Goal: Information Seeking & Learning: Find specific fact

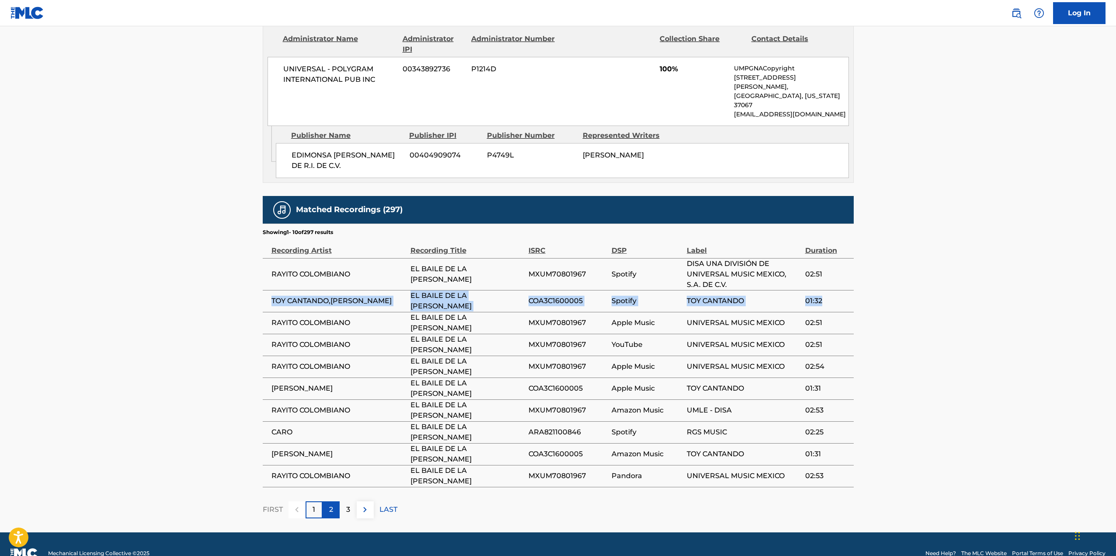
click at [332, 504] on p "2" at bounding box center [331, 509] width 4 height 10
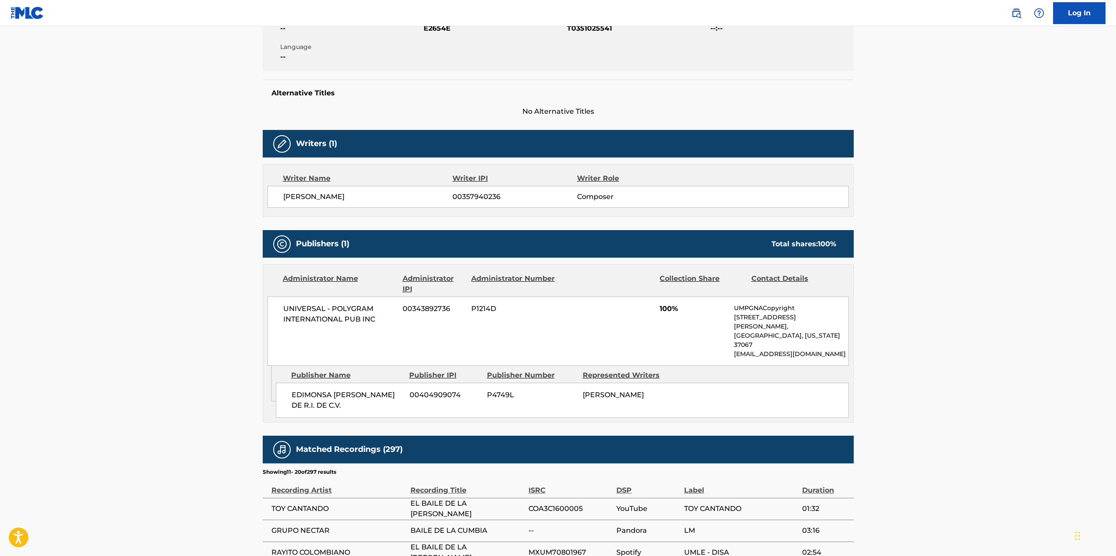
scroll to position [408, 0]
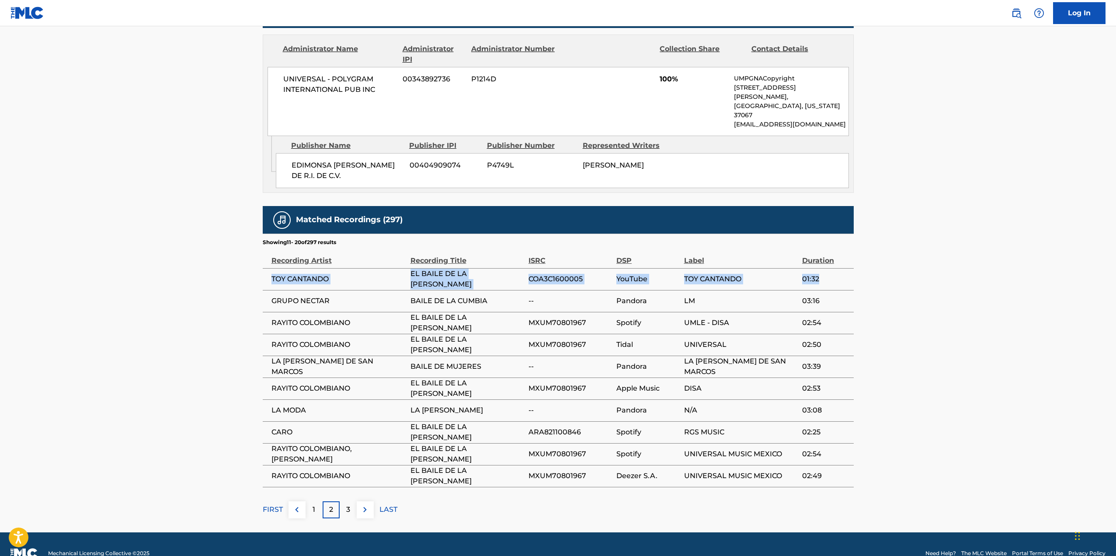
drag, startPoint x: 280, startPoint y: 258, endPoint x: 827, endPoint y: 258, distance: 547.5
click at [827, 268] on tr "TOY CANTANDO EL BAILE DE LA [PERSON_NAME] COA3C1600005 YouTube TOY CANTANDO 01:…" at bounding box center [558, 279] width 591 height 22
click at [349, 504] on p "3" at bounding box center [348, 509] width 4 height 10
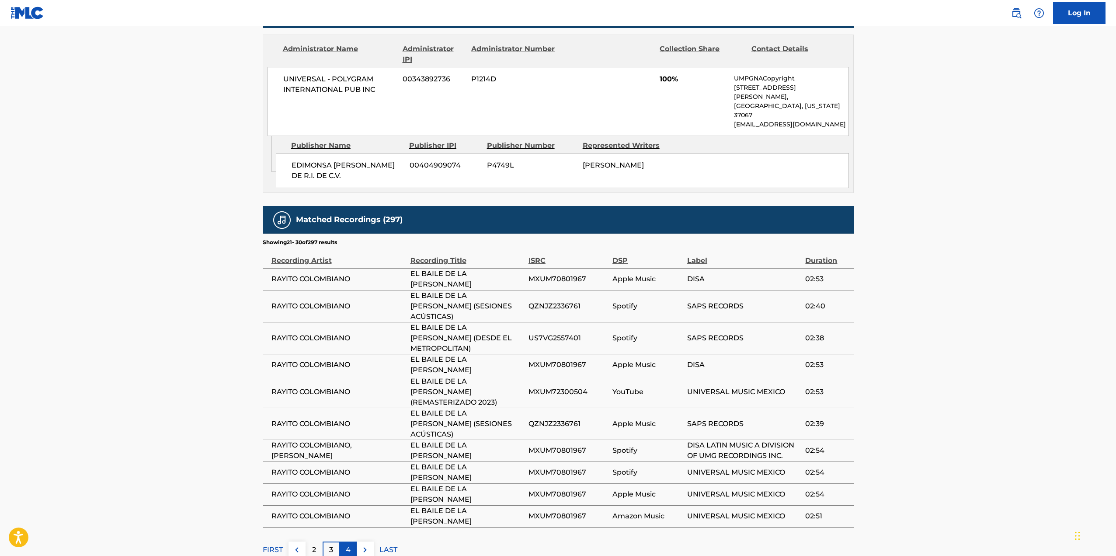
click at [349, 544] on p "4" at bounding box center [348, 549] width 5 height 10
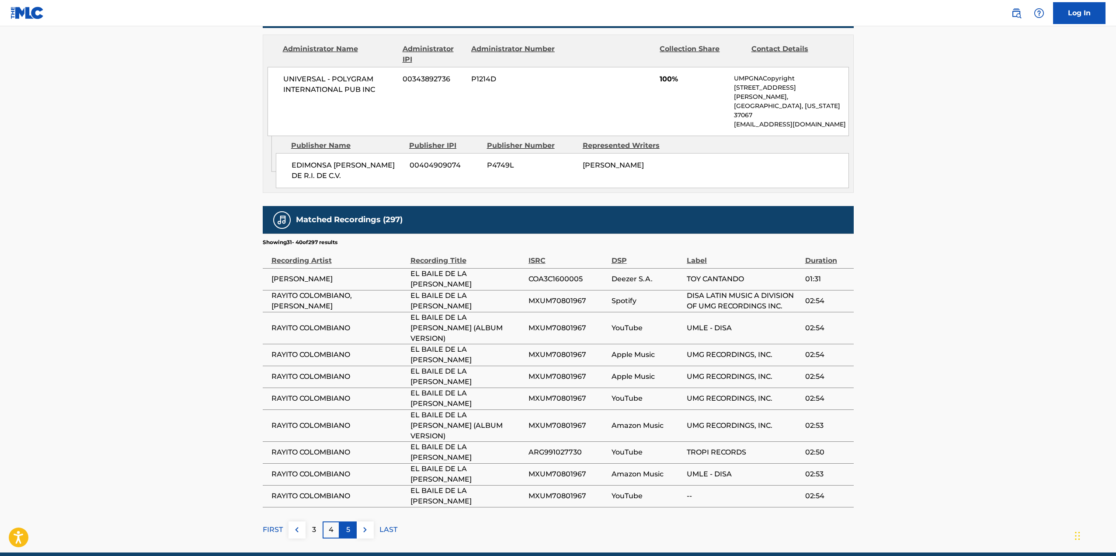
click at [344, 521] on div "5" at bounding box center [348, 529] width 17 height 17
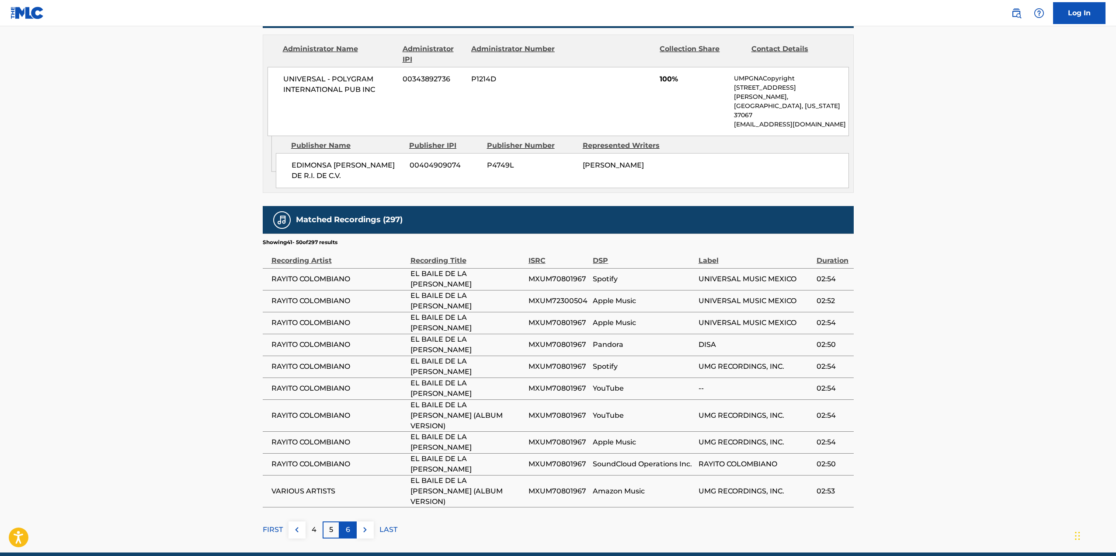
click at [352, 521] on div "6" at bounding box center [348, 529] width 17 height 17
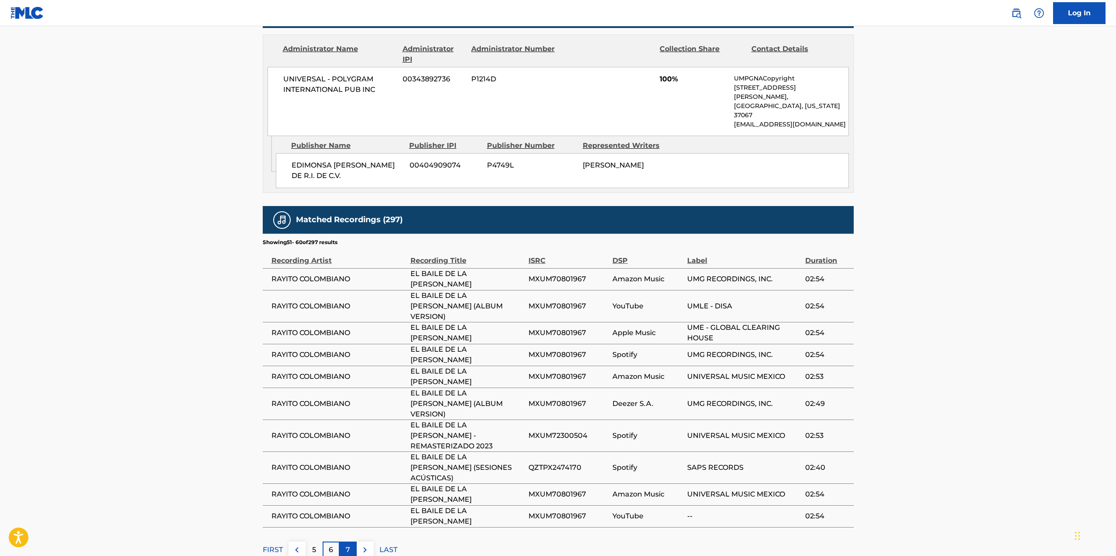
click at [345, 541] on div "7" at bounding box center [348, 549] width 17 height 17
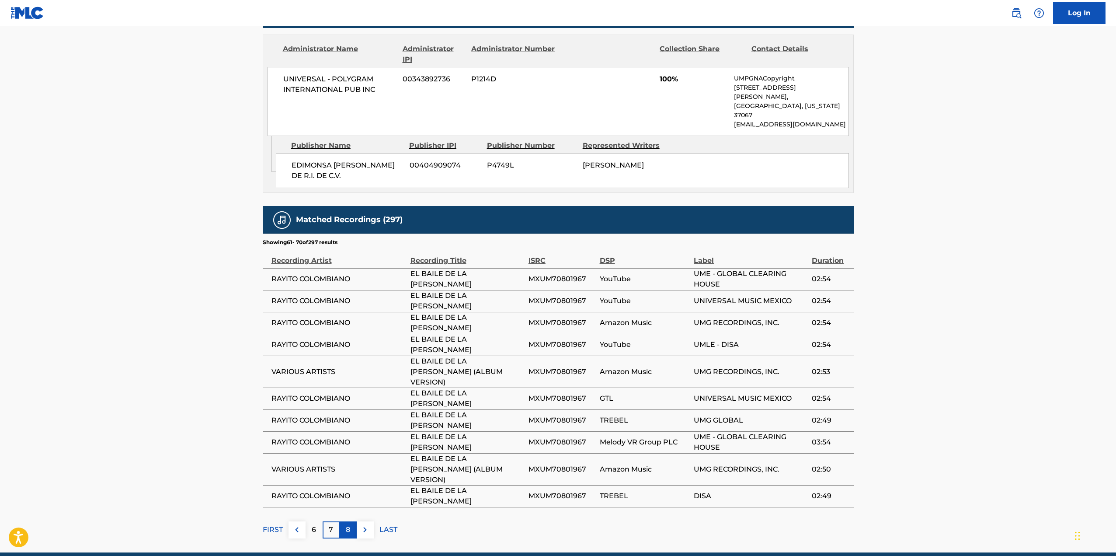
click at [351, 521] on div "8" at bounding box center [348, 529] width 17 height 17
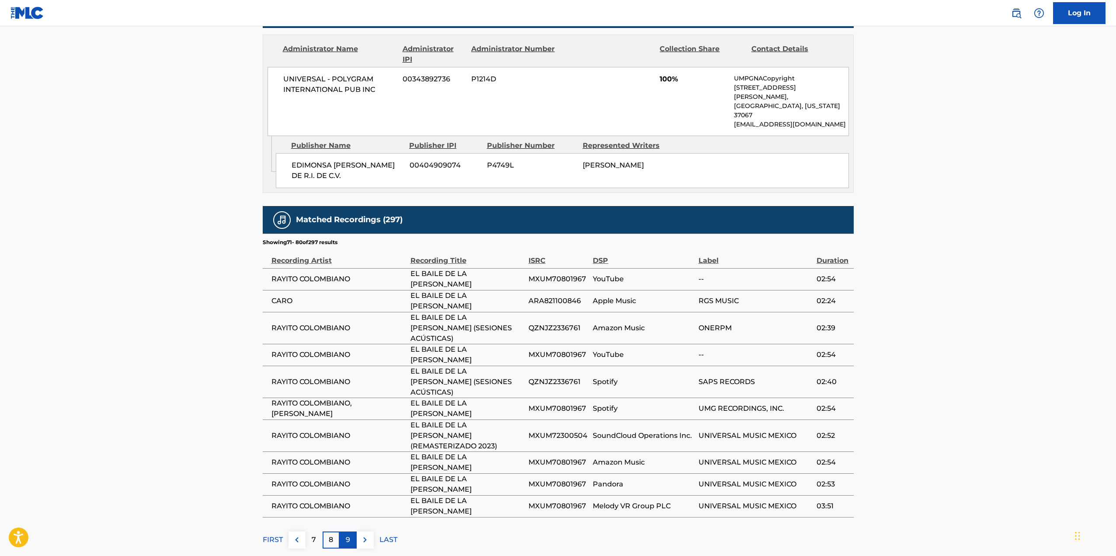
click at [345, 531] on div "9" at bounding box center [348, 539] width 17 height 17
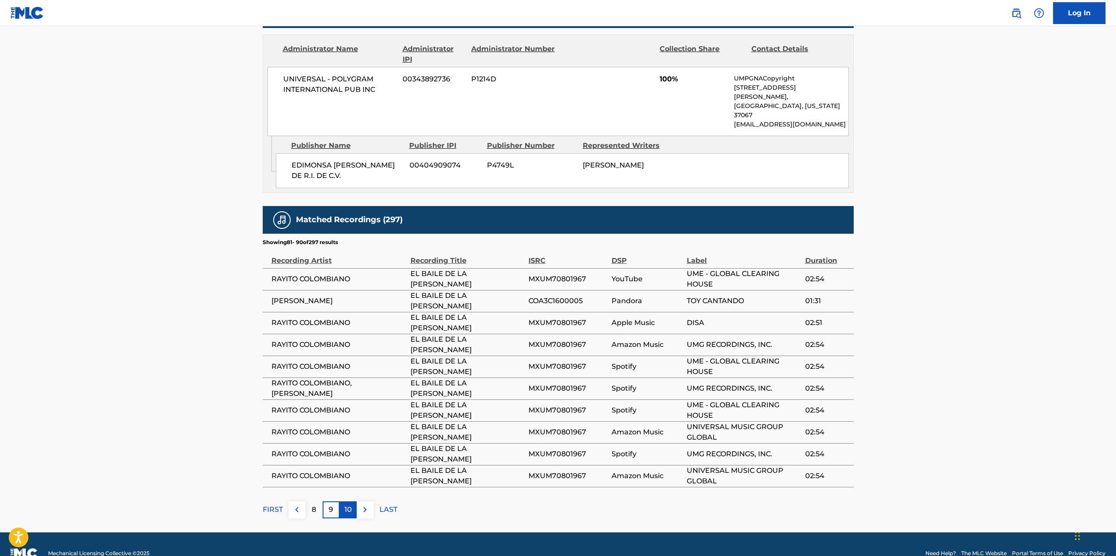
click at [350, 504] on p "10" at bounding box center [348, 509] width 7 height 10
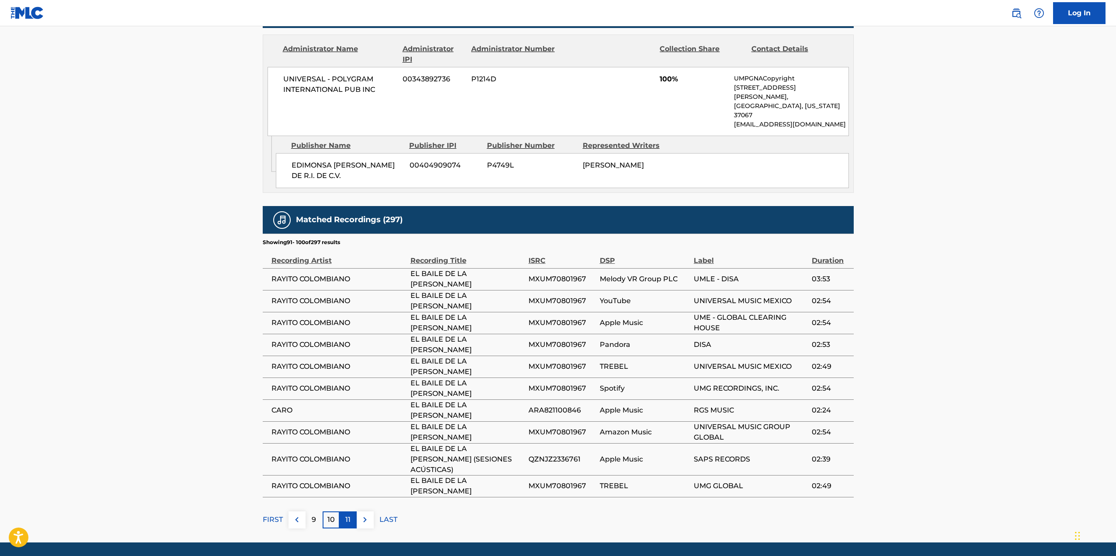
click at [345, 511] on div "11" at bounding box center [348, 519] width 17 height 17
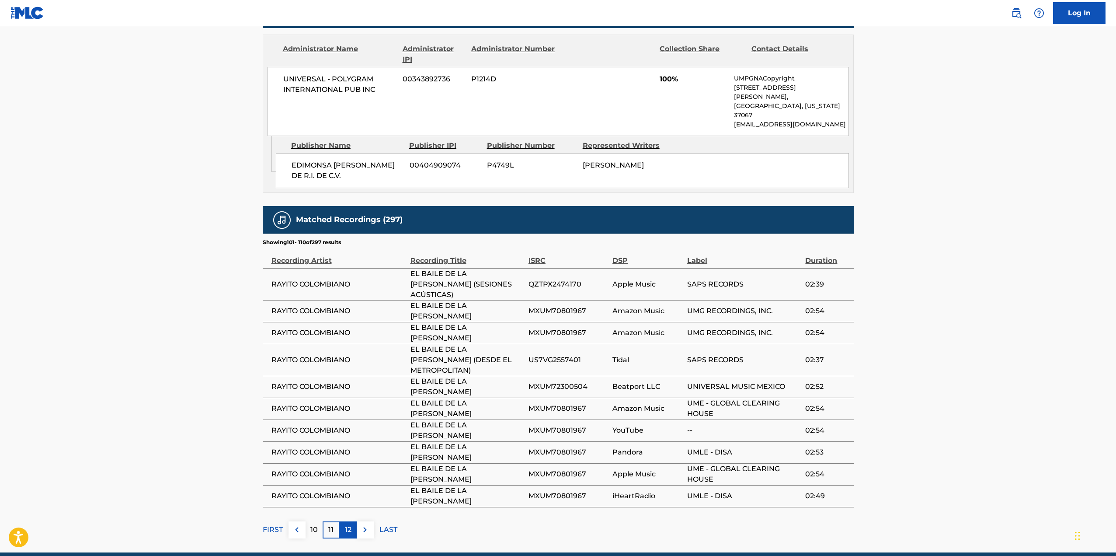
click at [346, 524] on p "12" at bounding box center [348, 529] width 7 height 10
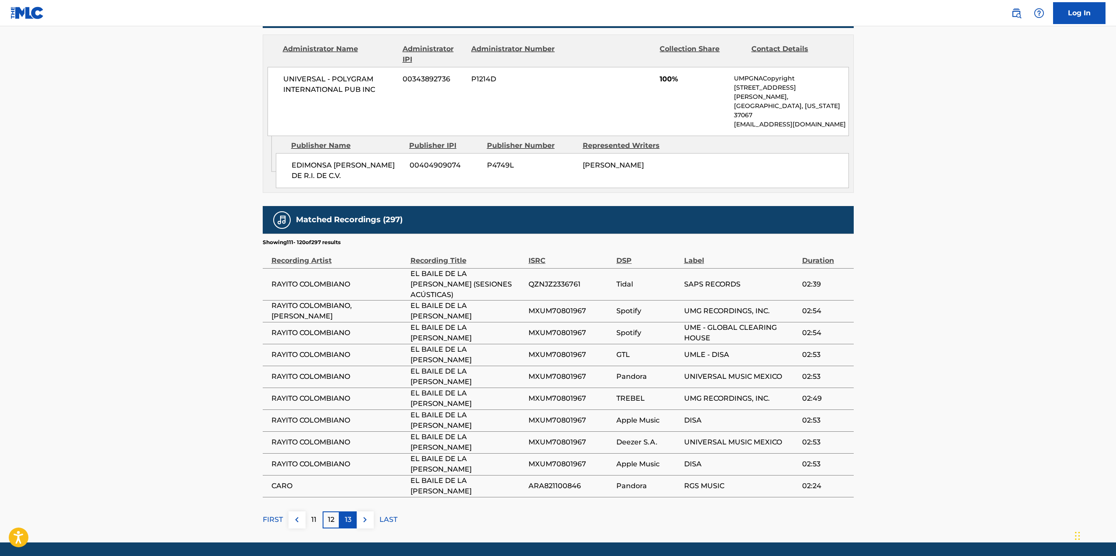
click at [348, 514] on p "13" at bounding box center [348, 519] width 7 height 10
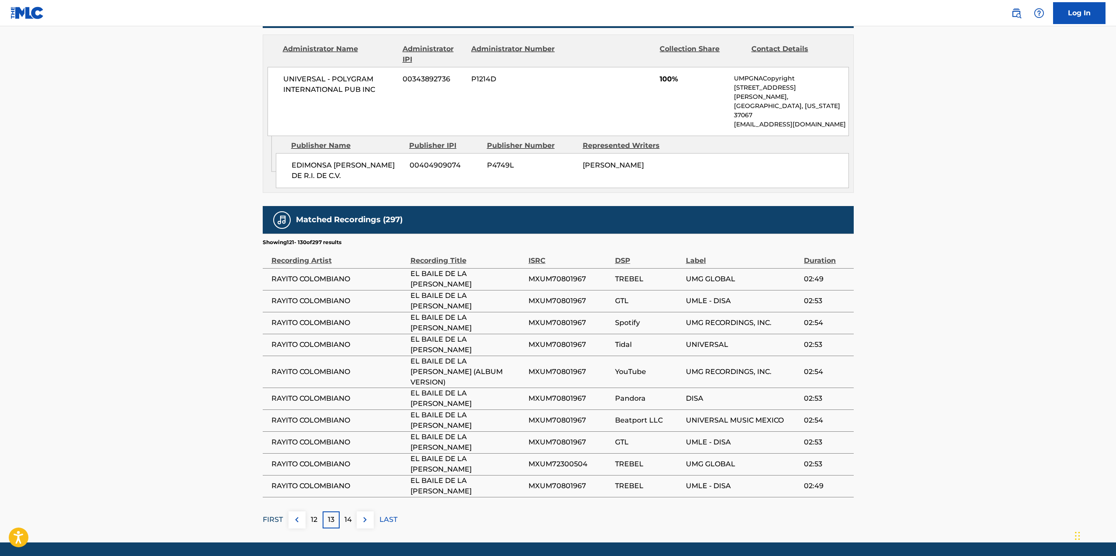
click at [279, 514] on p "FIRST" at bounding box center [273, 519] width 20 height 10
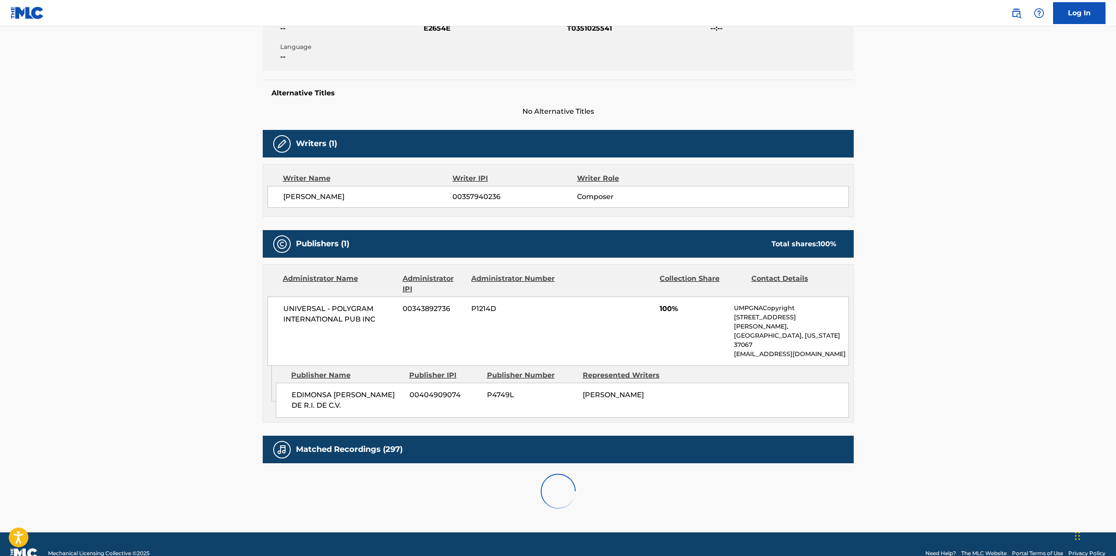
scroll to position [418, 0]
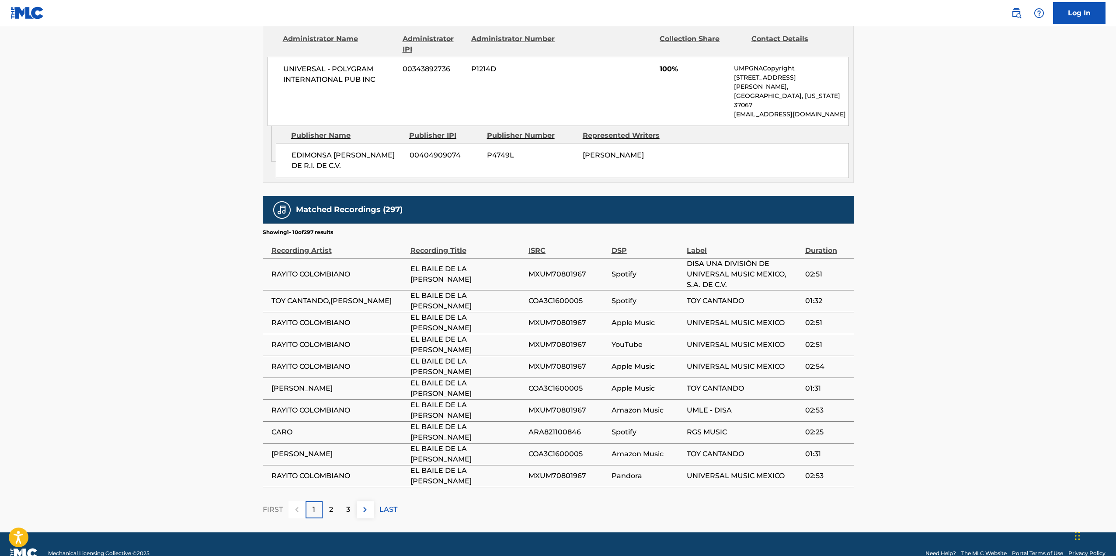
click at [278, 504] on p "FIRST" at bounding box center [273, 509] width 20 height 10
click at [324, 501] on div "2" at bounding box center [331, 509] width 17 height 17
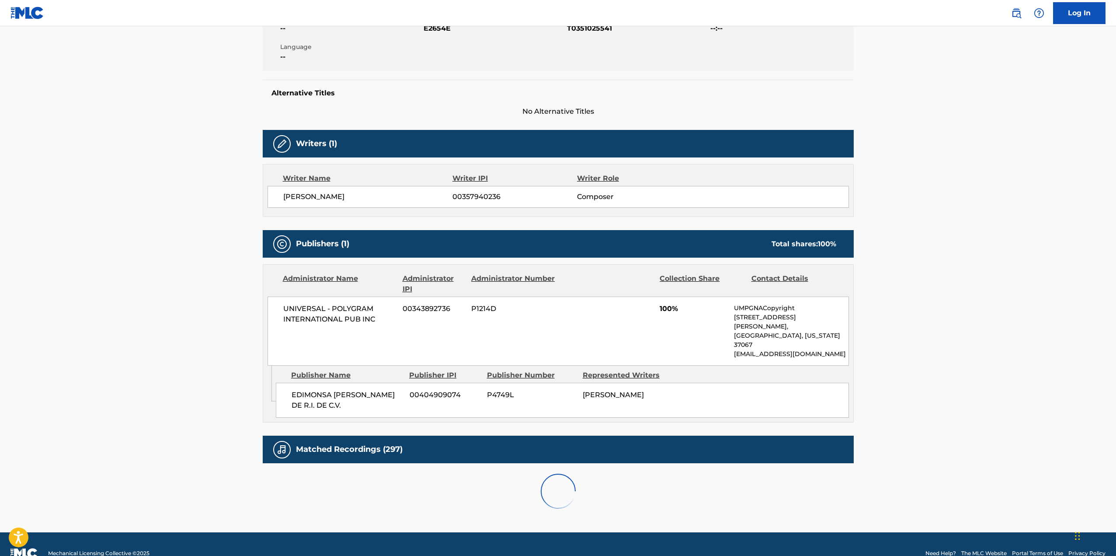
scroll to position [408, 0]
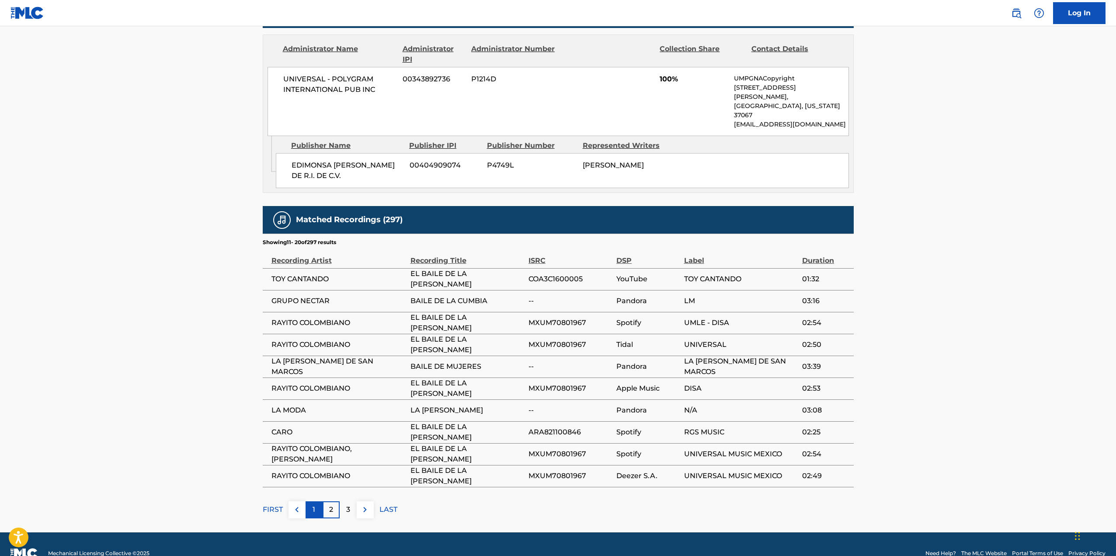
click at [318, 501] on div "1" at bounding box center [314, 509] width 17 height 17
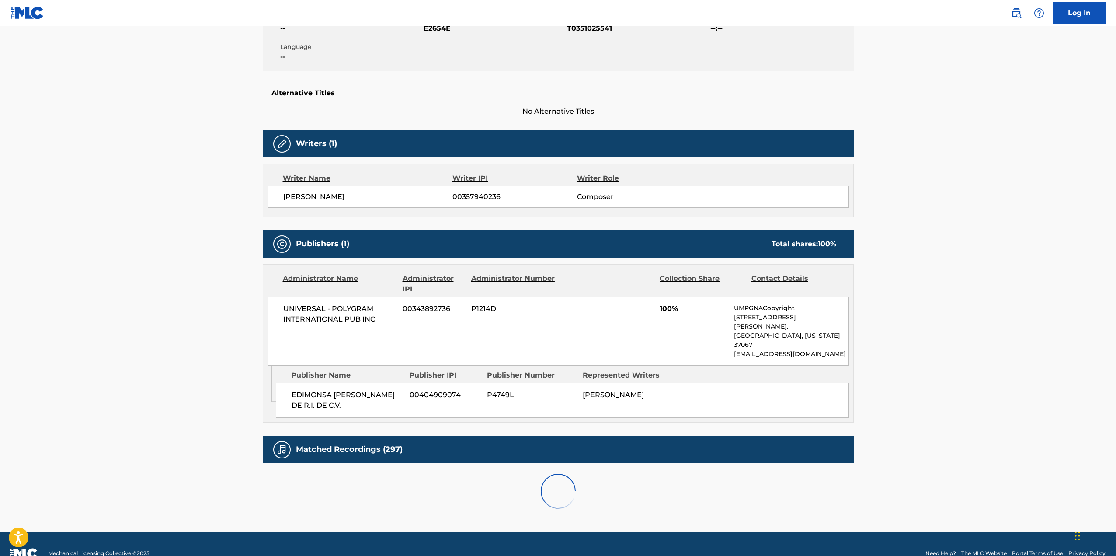
scroll to position [418, 0]
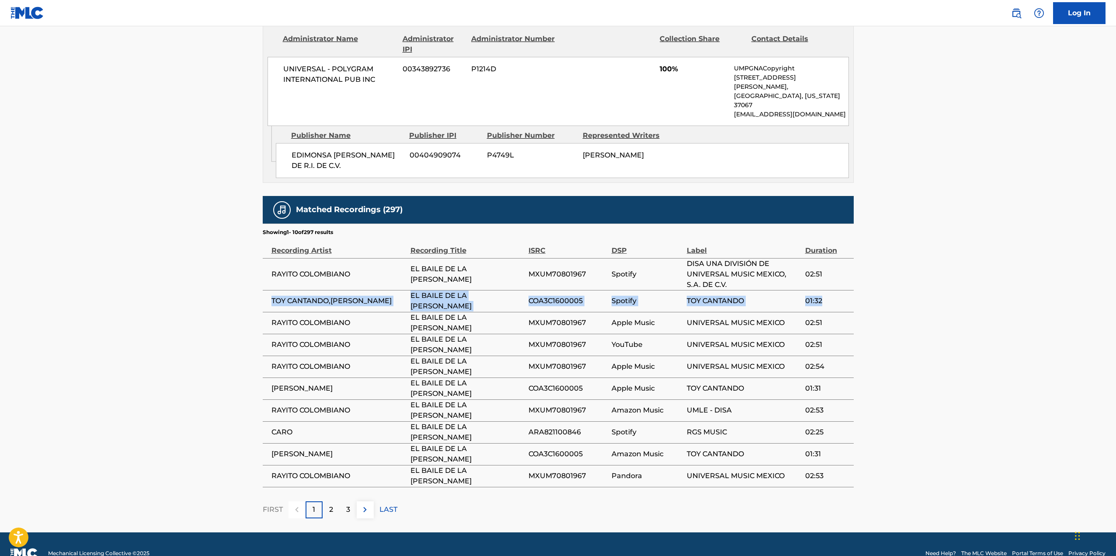
drag, startPoint x: 269, startPoint y: 282, endPoint x: 849, endPoint y: 279, distance: 579.8
click at [849, 290] on tr "TOY CANTANDO,[PERSON_NAME] EL BAILE DE LA [PERSON_NAME] COA3C1600005 Spotify TO…" at bounding box center [558, 301] width 591 height 22
click at [960, 284] on main "< Back to public search results Copy work link EL BAILE DE LA [PERSON_NAME] Wor…" at bounding box center [558, 71] width 1116 height 924
click at [931, 279] on main "< Back to public search results Copy work link EL BAILE DE LA [PERSON_NAME] Wor…" at bounding box center [558, 71] width 1116 height 924
click at [922, 212] on main "< Back to public search results Copy work link EL BAILE DE LA [PERSON_NAME] Wor…" at bounding box center [558, 71] width 1116 height 924
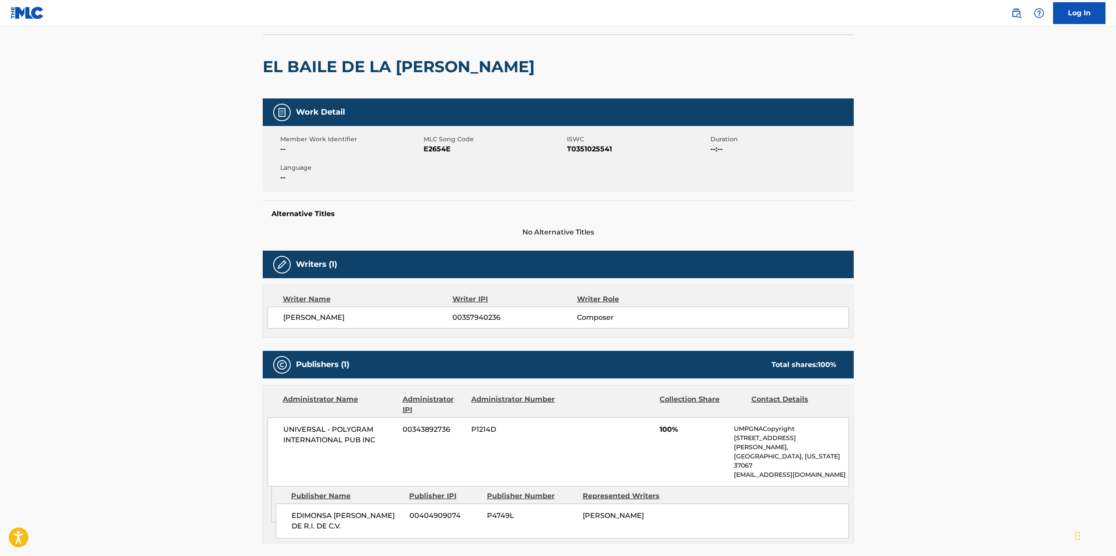
scroll to position [175, 0]
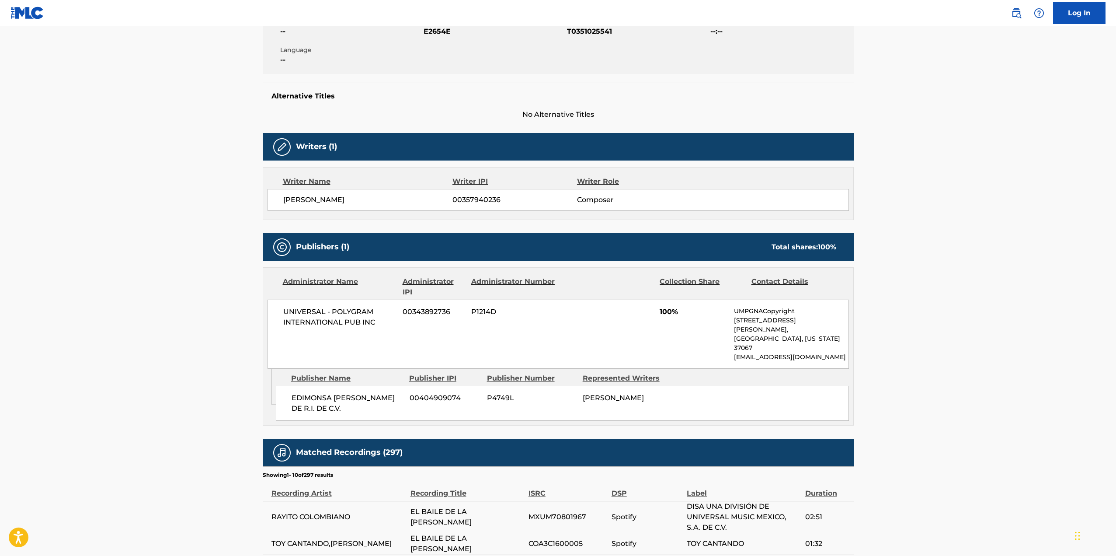
drag, startPoint x: 394, startPoint y: 198, endPoint x: 260, endPoint y: 207, distance: 133.7
click at [260, 207] on div "< Back to public search results Copy work link EL BAILE DE LA [PERSON_NAME] Wor…" at bounding box center [558, 317] width 612 height 888
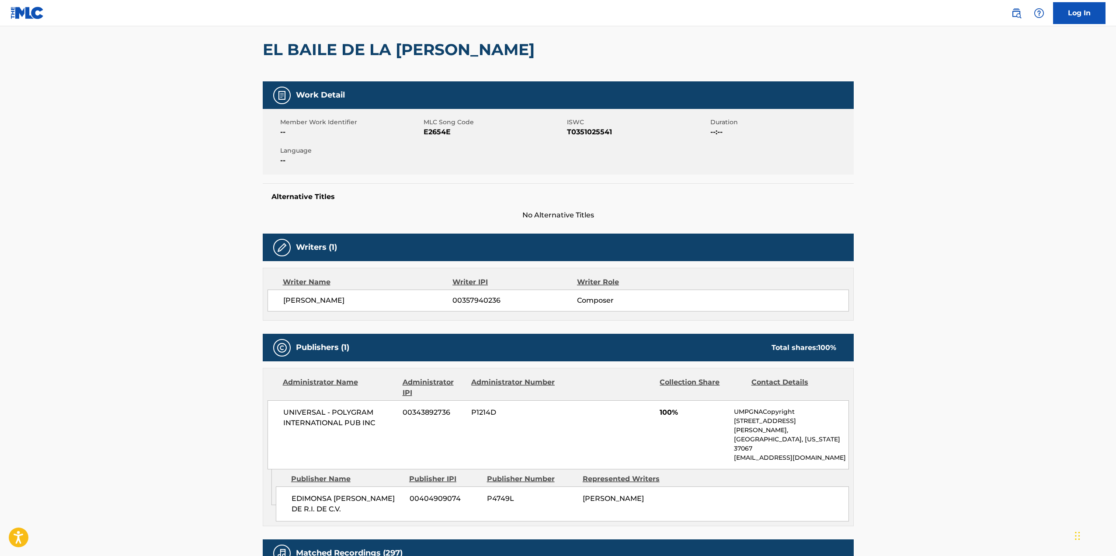
scroll to position [0, 0]
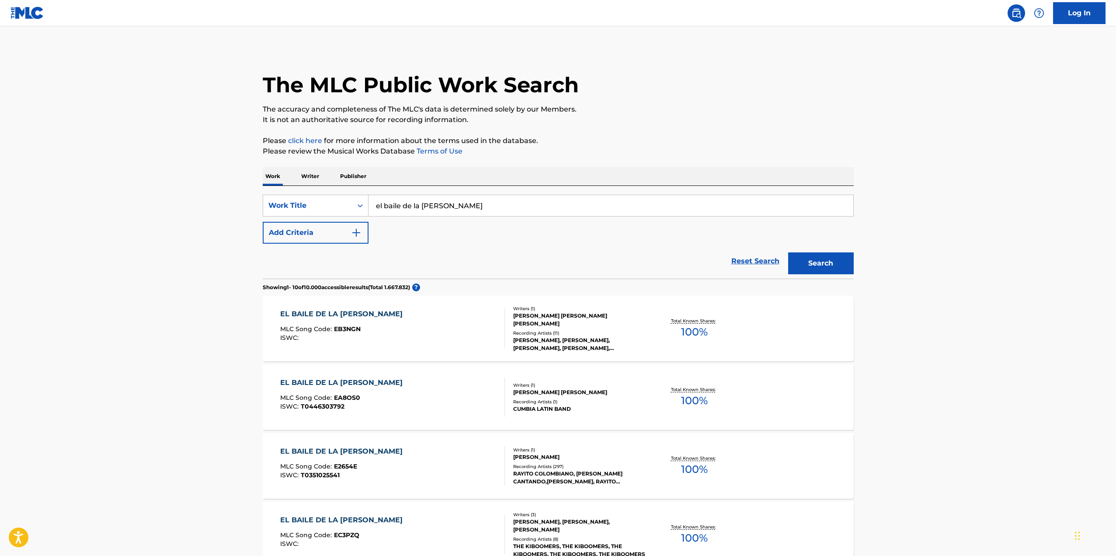
drag, startPoint x: 451, startPoint y: 205, endPoint x: 404, endPoint y: 216, distance: 48.9
click at [404, 216] on input "el baile de la [PERSON_NAME]" at bounding box center [611, 205] width 485 height 21
click at [452, 208] on input "el baile de la [PERSON_NAME]" at bounding box center [611, 205] width 485 height 21
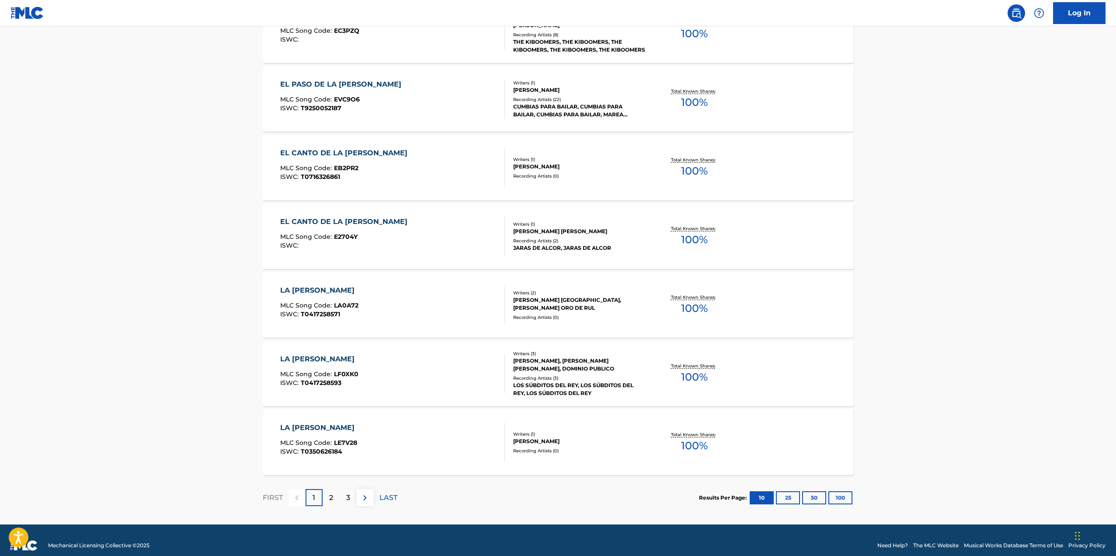
scroll to position [515, 0]
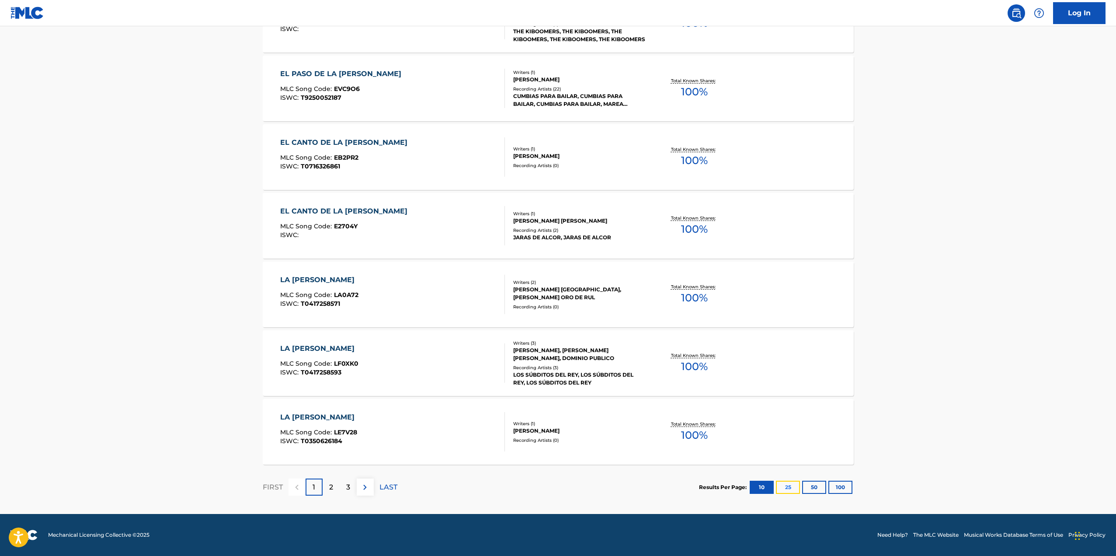
click at [786, 487] on button "25" at bounding box center [788, 487] width 24 height 13
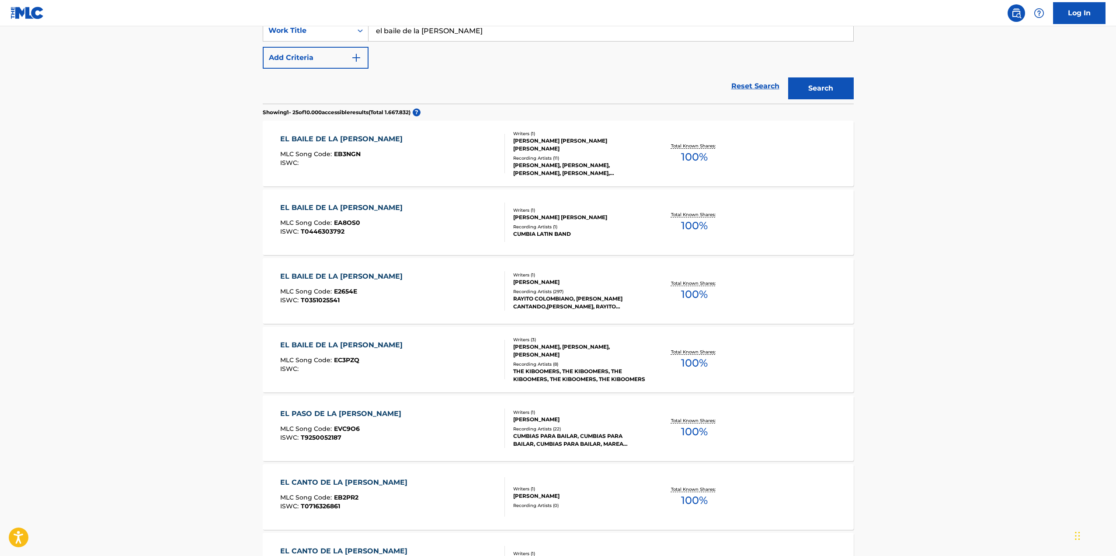
scroll to position [219, 0]
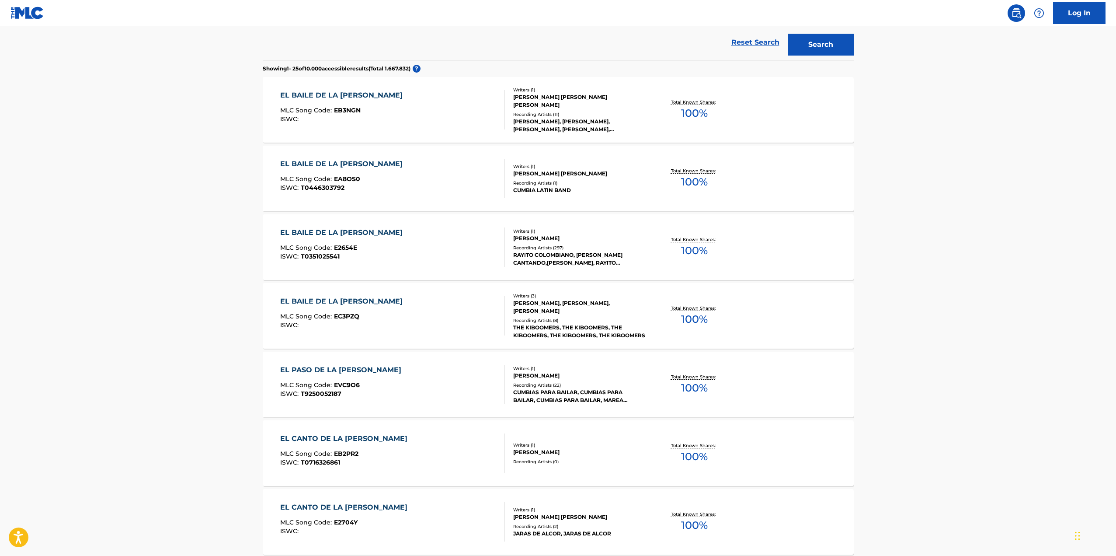
click at [603, 237] on div "[PERSON_NAME]" at bounding box center [579, 238] width 132 height 8
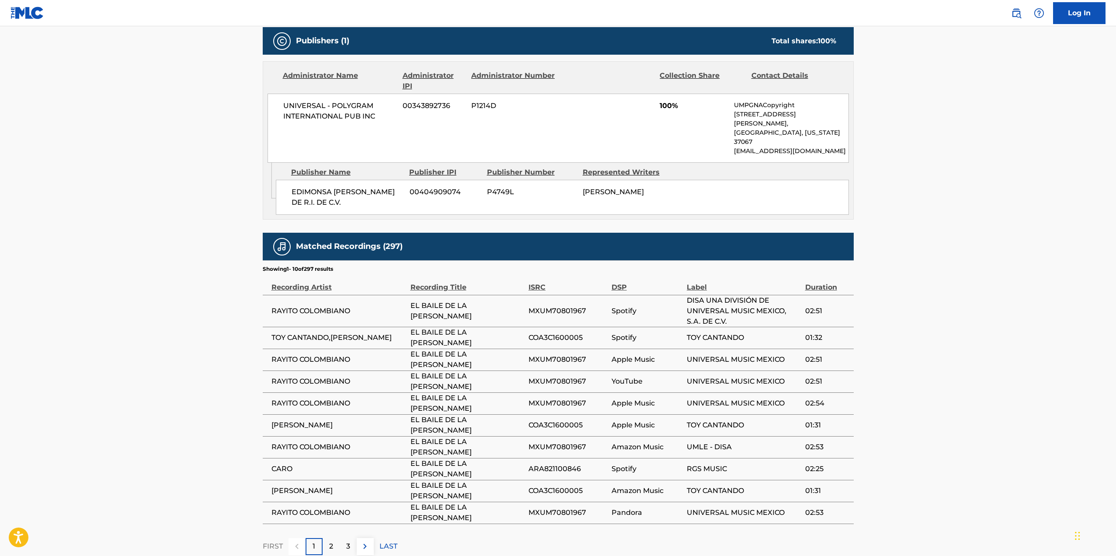
scroll to position [418, 0]
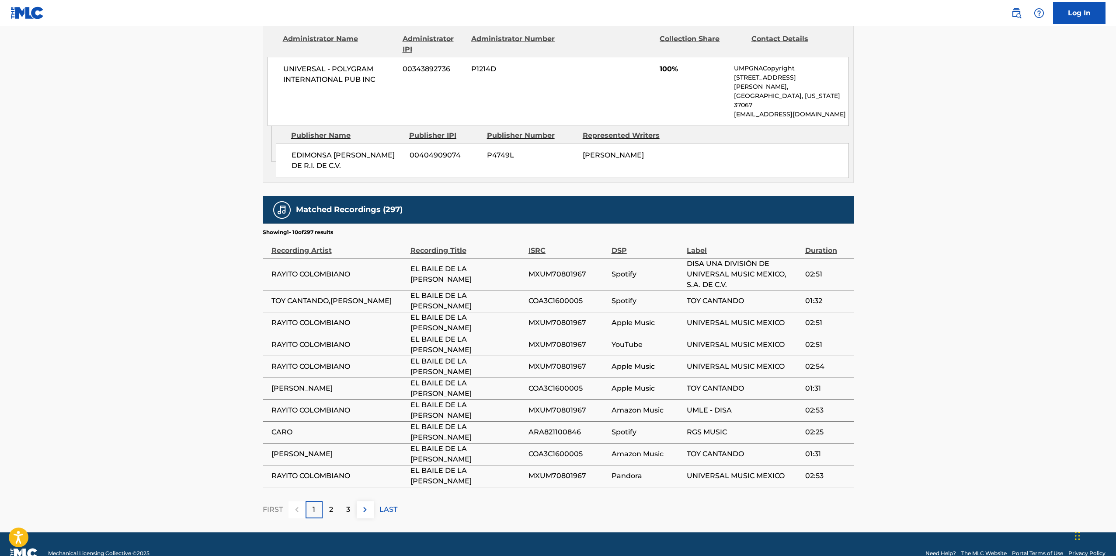
drag, startPoint x: 376, startPoint y: 357, endPoint x: 295, endPoint y: 395, distance: 89.0
click at [373, 359] on td "RAYITO COLOMBIANO" at bounding box center [337, 366] width 148 height 22
drag, startPoint x: 269, startPoint y: 395, endPoint x: 277, endPoint y: 393, distance: 8.6
click at [277, 399] on td "RAYITO COLOMBIANO" at bounding box center [337, 410] width 148 height 22
drag, startPoint x: 270, startPoint y: 394, endPoint x: 264, endPoint y: 394, distance: 5.7
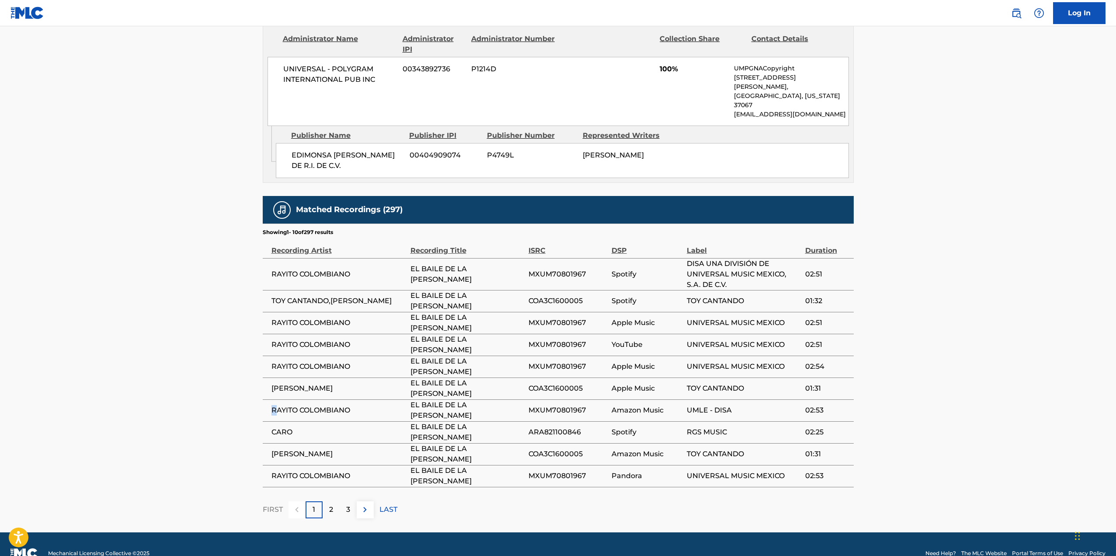
click at [270, 399] on td "RAYITO COLOMBIANO" at bounding box center [337, 410] width 148 height 22
click at [520, 399] on td "EL BAILE DE LA [PERSON_NAME]" at bounding box center [470, 410] width 118 height 22
click at [269, 399] on td "RAYITO COLOMBIANO" at bounding box center [337, 410] width 148 height 22
drag, startPoint x: 272, startPoint y: 284, endPoint x: 828, endPoint y: 286, distance: 555.8
click at [828, 290] on tr "TOY CANTANDO,[PERSON_NAME] EL BAILE DE LA [PERSON_NAME] COA3C1600005 Spotify TO…" at bounding box center [558, 301] width 591 height 22
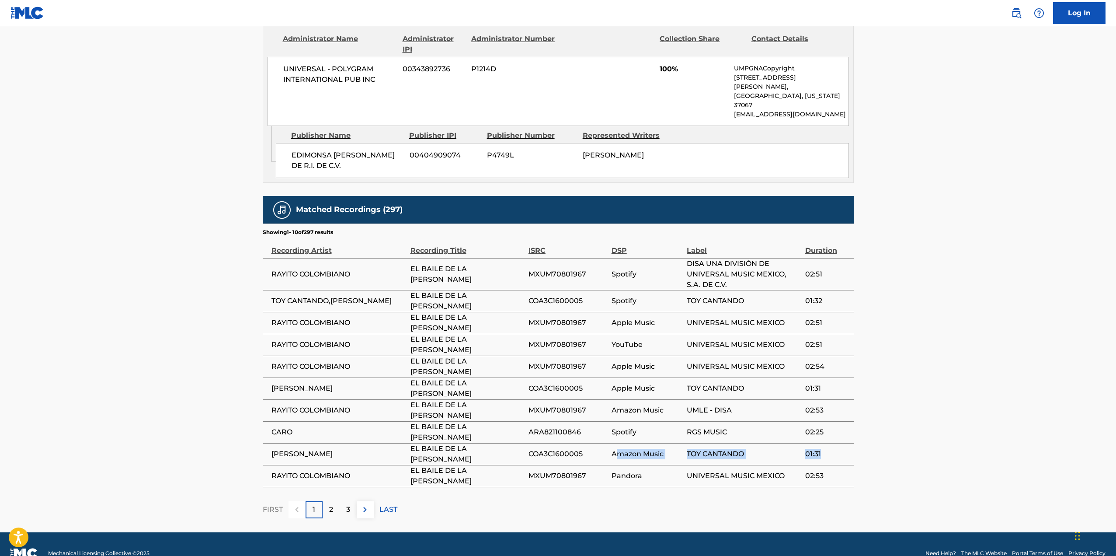
drag, startPoint x: 613, startPoint y: 435, endPoint x: 829, endPoint y: 441, distance: 216.1
click at [829, 443] on tr "[PERSON_NAME] EL BAILE DE LA [PERSON_NAME] COA3C1600005 Amazon Music TOY CANTAN…" at bounding box center [558, 454] width 591 height 22
click at [183, 216] on main "< Back to public search results Copy work link EL BAILE DE LA [PERSON_NAME] Wor…" at bounding box center [558, 71] width 1116 height 924
